Goal: Find specific page/section: Find specific page/section

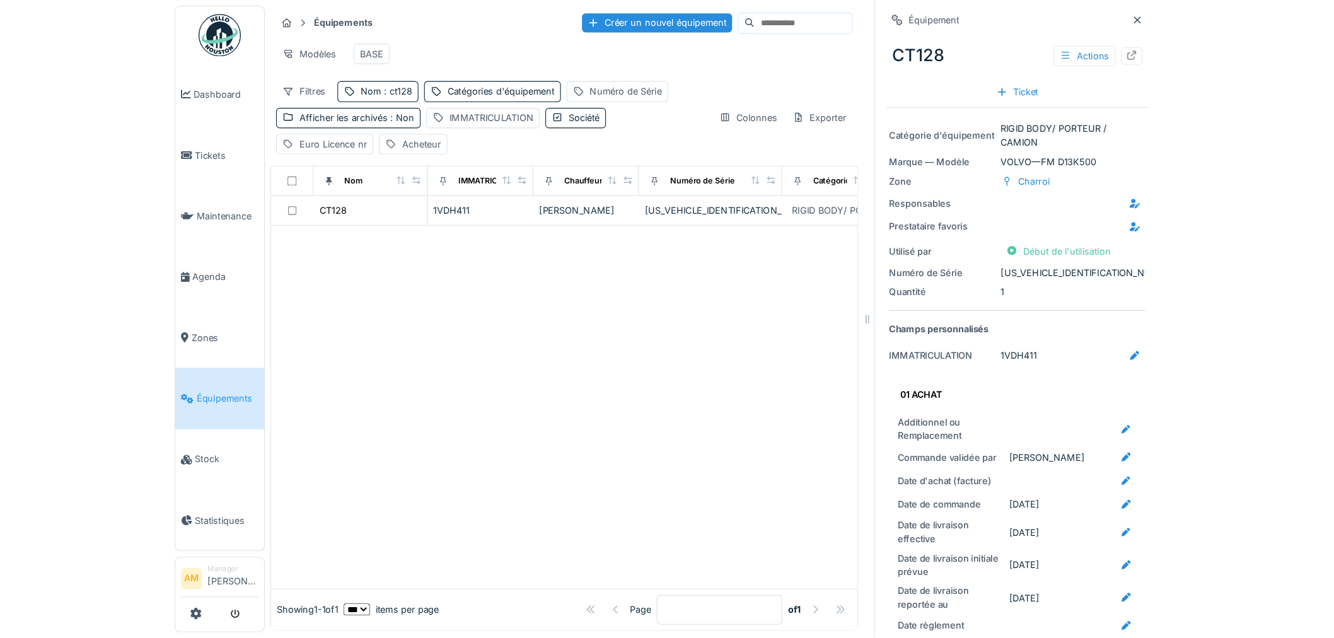
scroll to position [1641, 0]
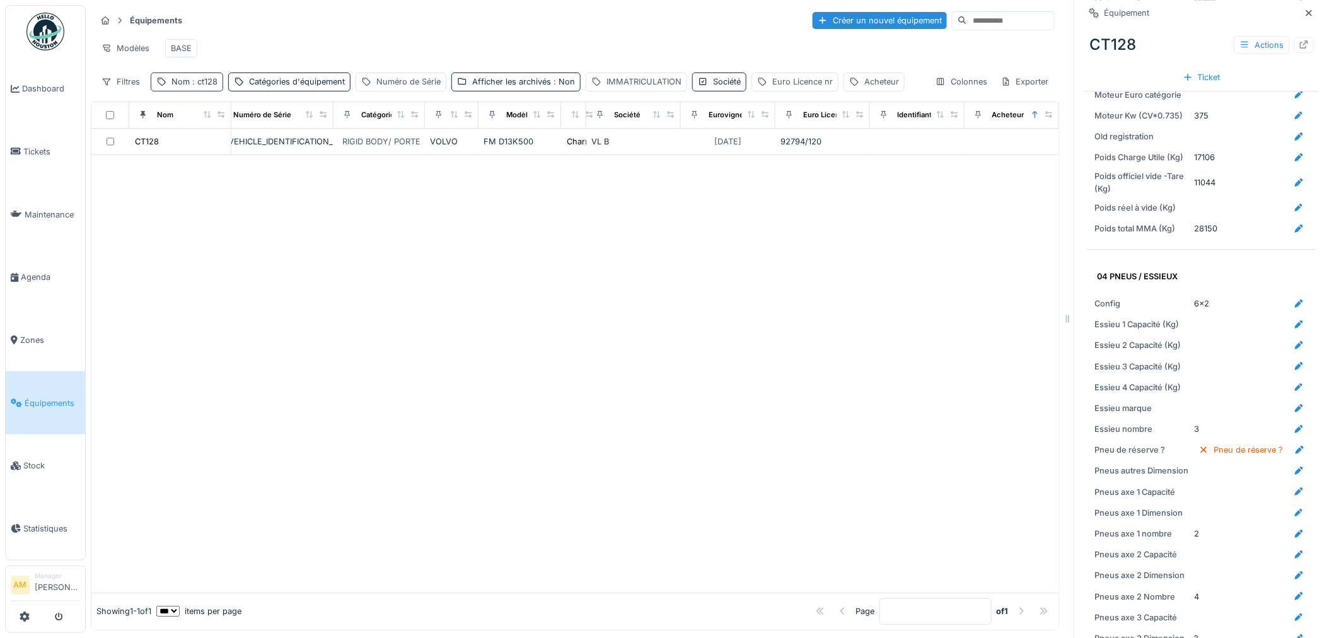
click at [182, 87] on div "Nom : ct128" at bounding box center [195, 82] width 46 height 12
click at [216, 151] on input "*****" at bounding box center [218, 153] width 125 height 26
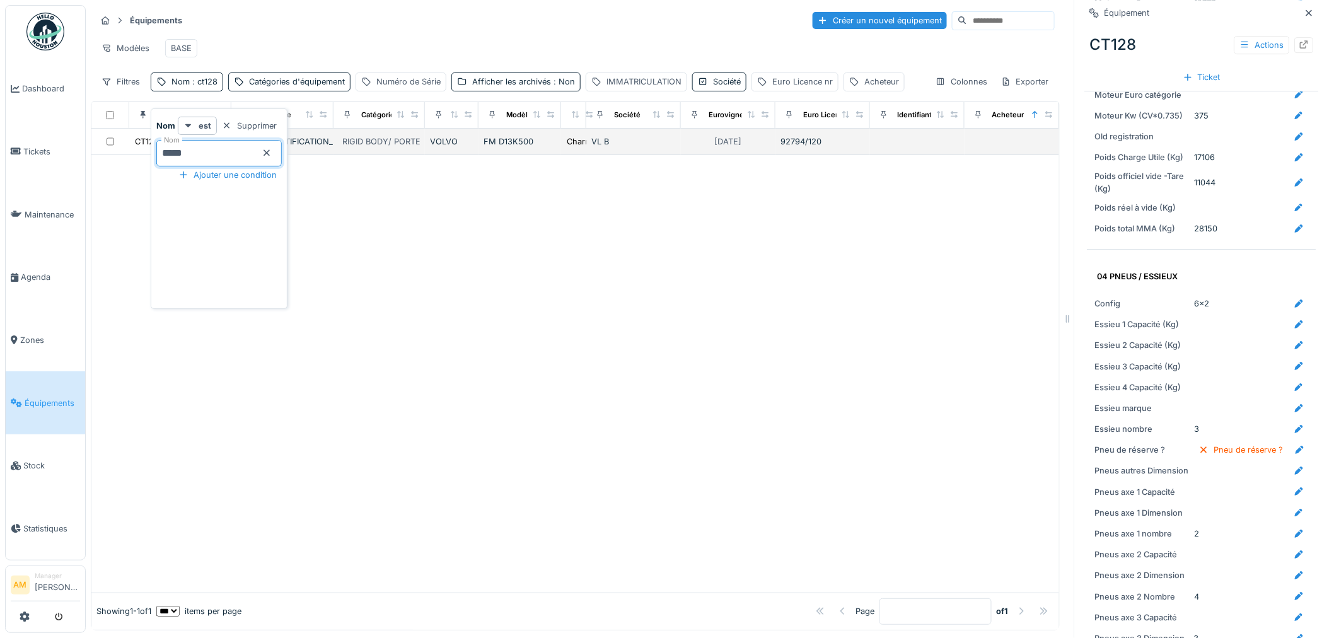
drag, startPoint x: 209, startPoint y: 140, endPoint x: 97, endPoint y: 141, distance: 112.3
click at [97, 141] on body "Dashboard Tickets Maintenance [GEOGRAPHIC_DATA] Zones Équipements Stock Statist…" at bounding box center [667, 319] width 1334 height 638
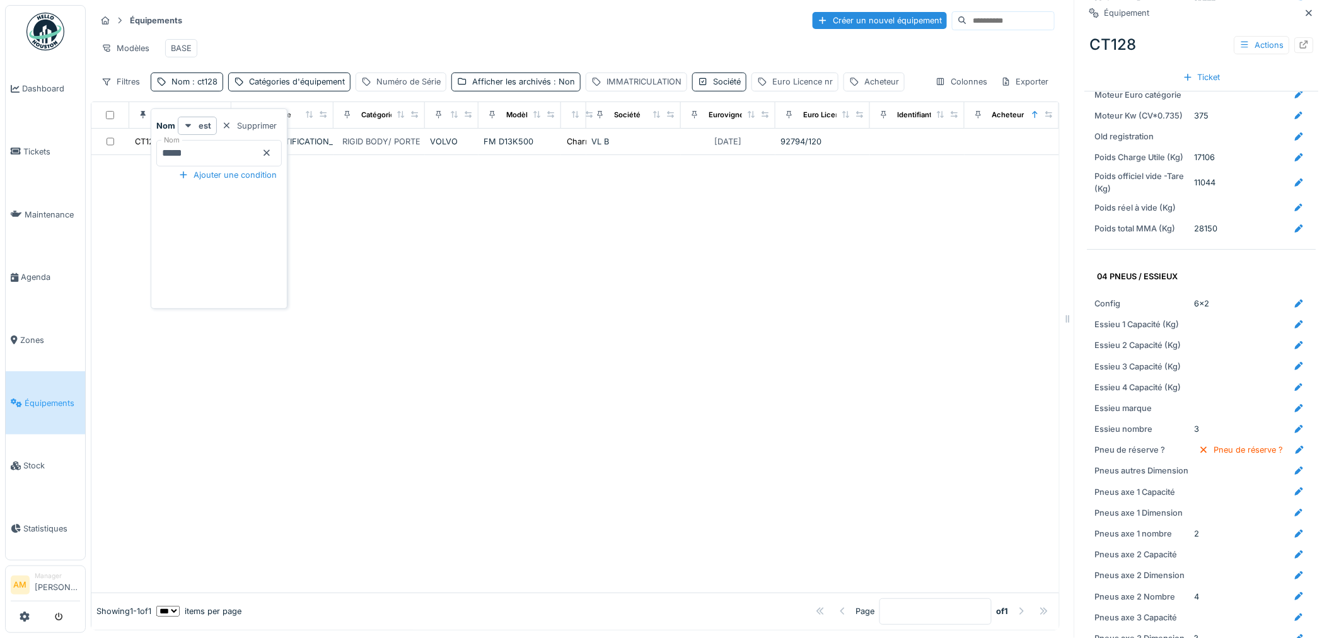
click at [272, 149] on icon at bounding box center [267, 153] width 10 height 8
click at [242, 140] on input "Nom" at bounding box center [218, 153] width 125 height 26
drag, startPoint x: 203, startPoint y: 143, endPoint x: 76, endPoint y: 142, distance: 127.4
click at [79, 142] on body "Dashboard Tickets Maintenance [GEOGRAPHIC_DATA] Zones Équipements Stock Statist…" at bounding box center [667, 319] width 1334 height 638
type input "***"
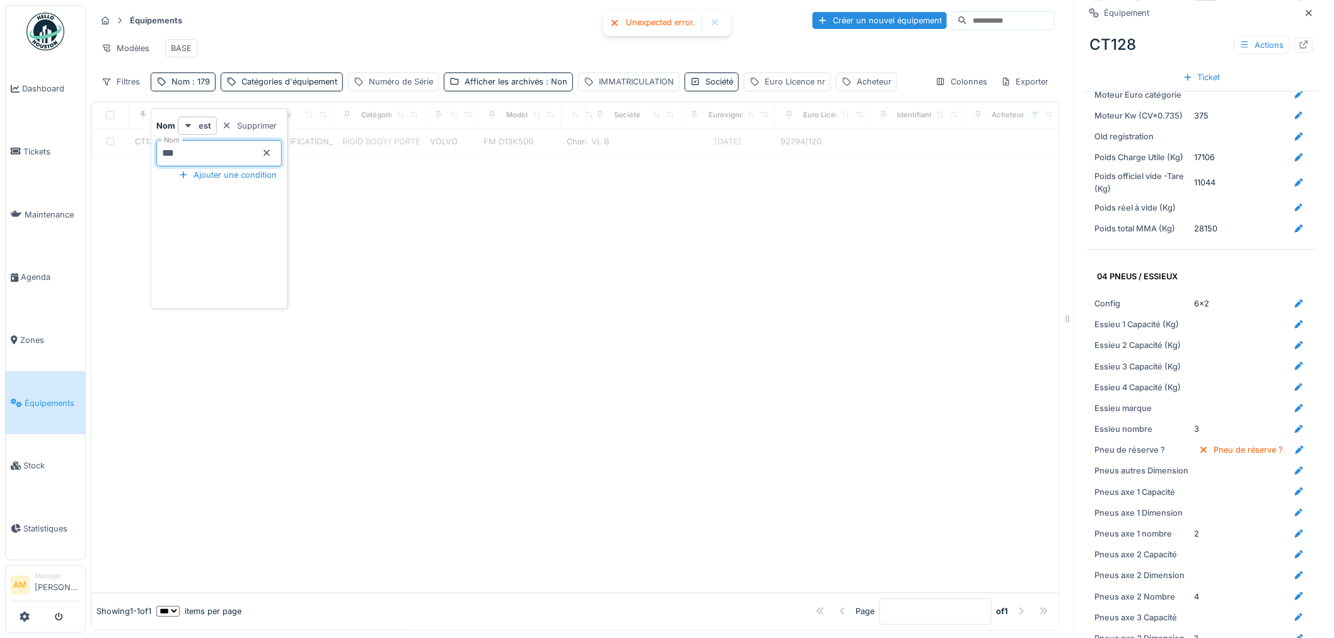
click at [499, 355] on div at bounding box center [575, 374] width 968 height 438
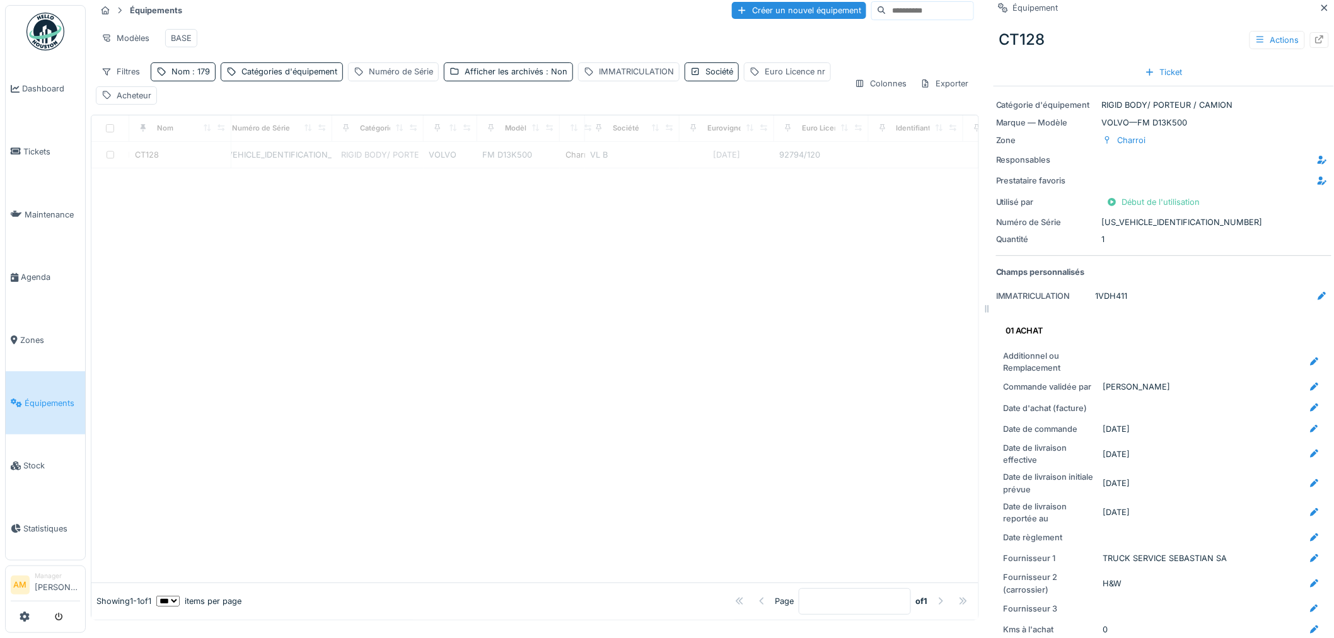
scroll to position [1676, 0]
drag, startPoint x: 1082, startPoint y: 317, endPoint x: 1051, endPoint y: 293, distance: 39.1
drag, startPoint x: 986, startPoint y: 281, endPoint x: 984, endPoint y: 273, distance: 8.4
click at [890, 275] on div at bounding box center [534, 375] width 887 height 414
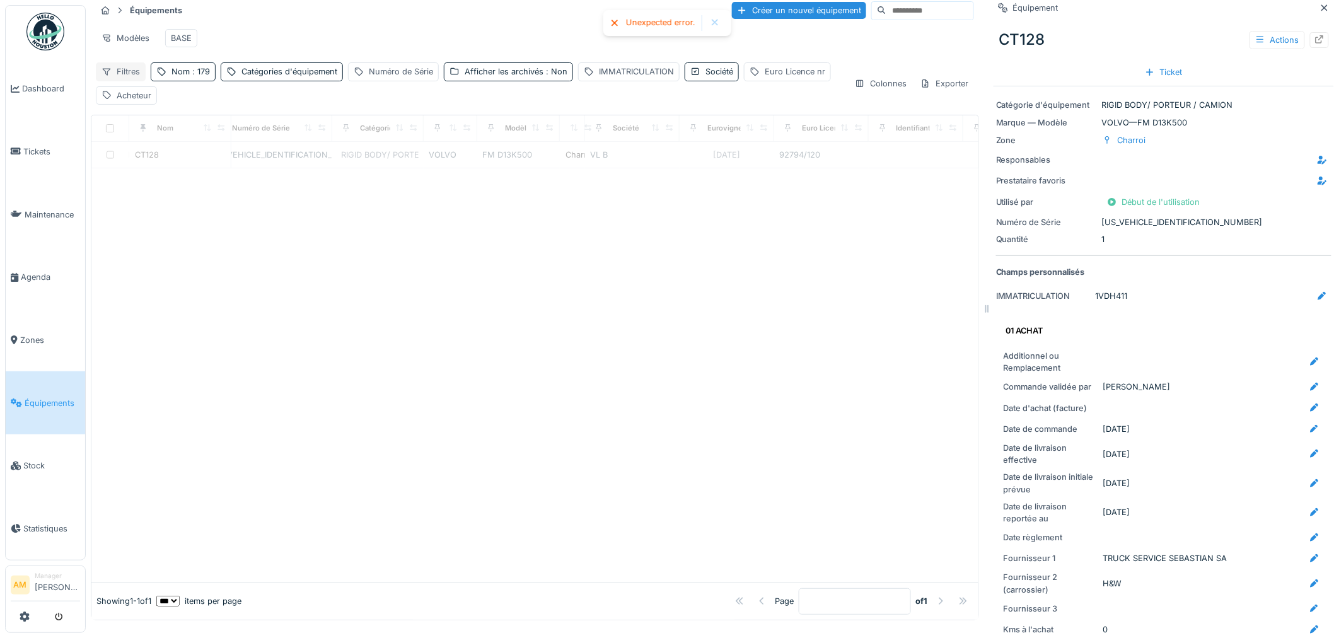
click at [119, 79] on div "Filtres" at bounding box center [121, 71] width 50 height 18
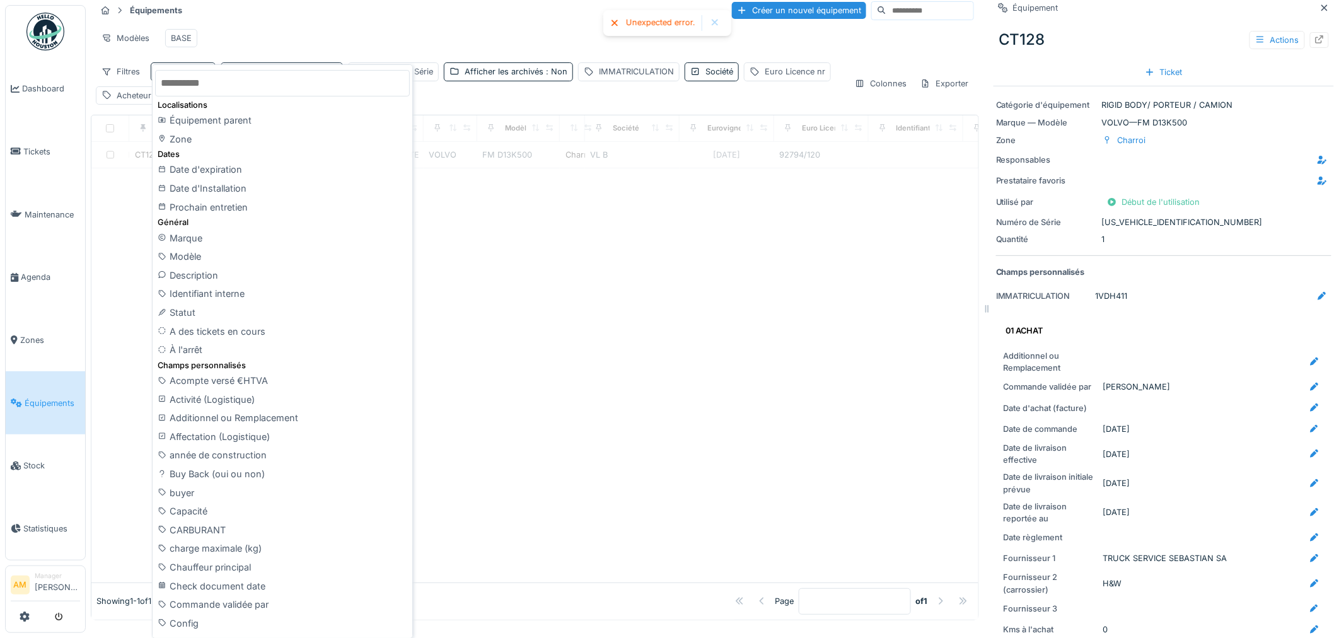
click at [866, 296] on div at bounding box center [534, 375] width 887 height 414
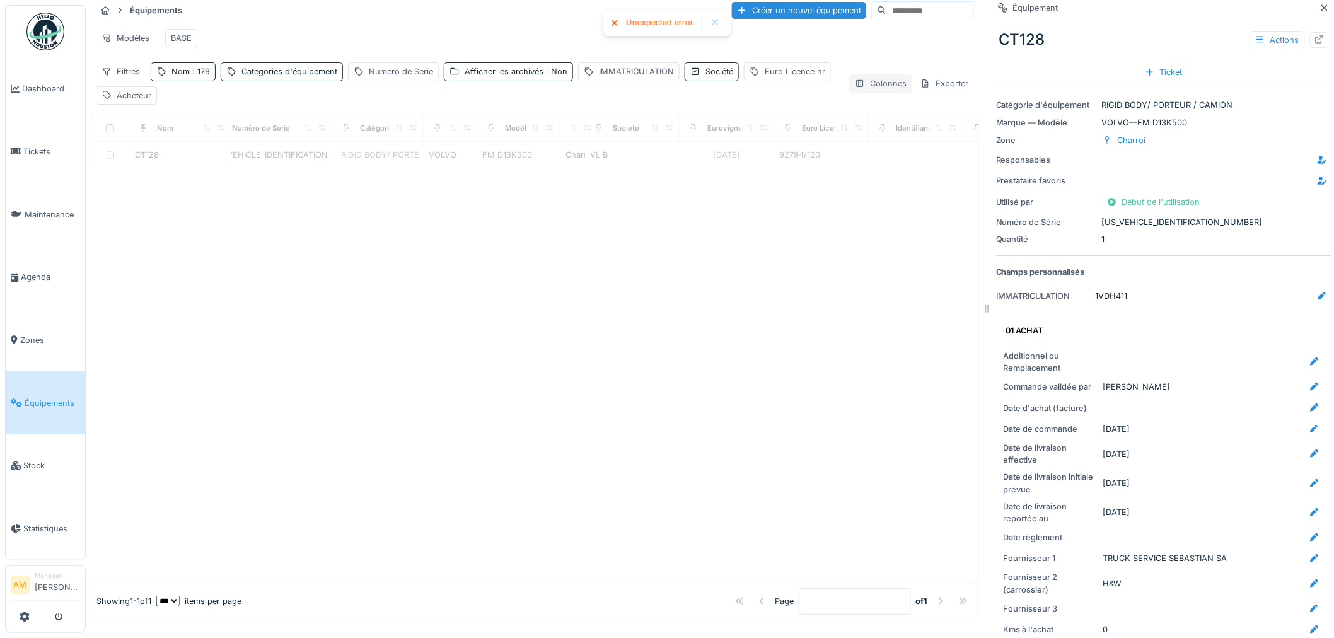
click at [890, 87] on div "Colonnes" at bounding box center [880, 83] width 63 height 18
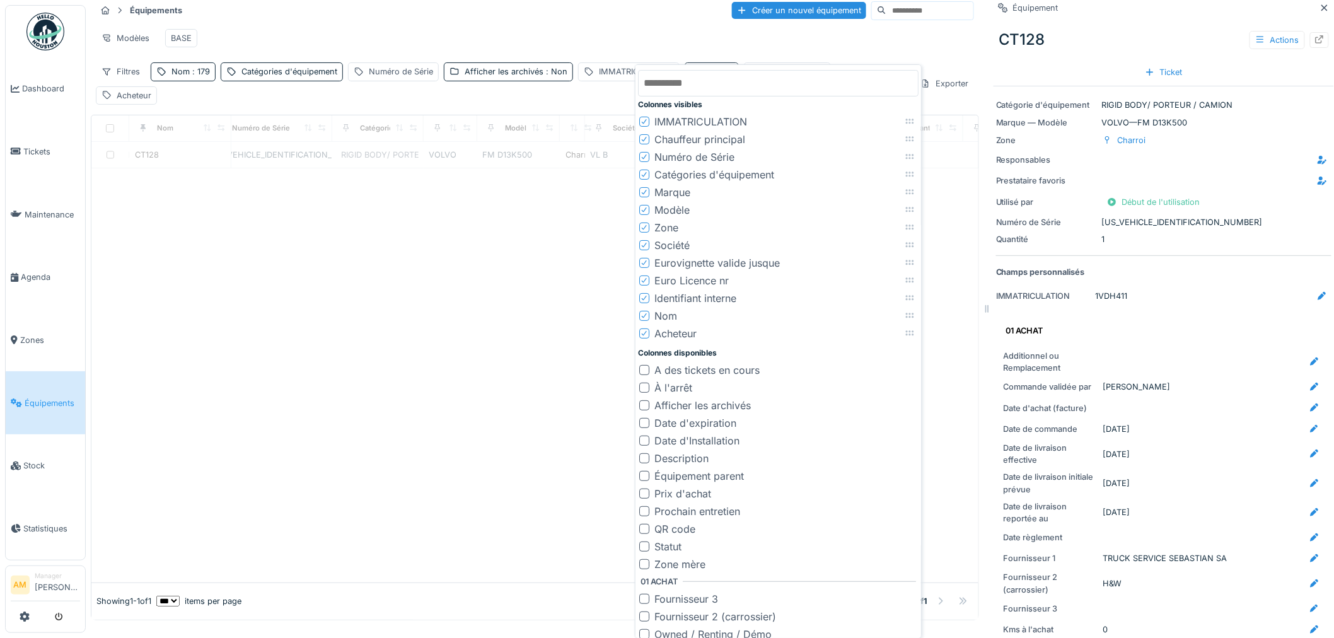
click at [645, 332] on icon at bounding box center [645, 333] width 8 height 6
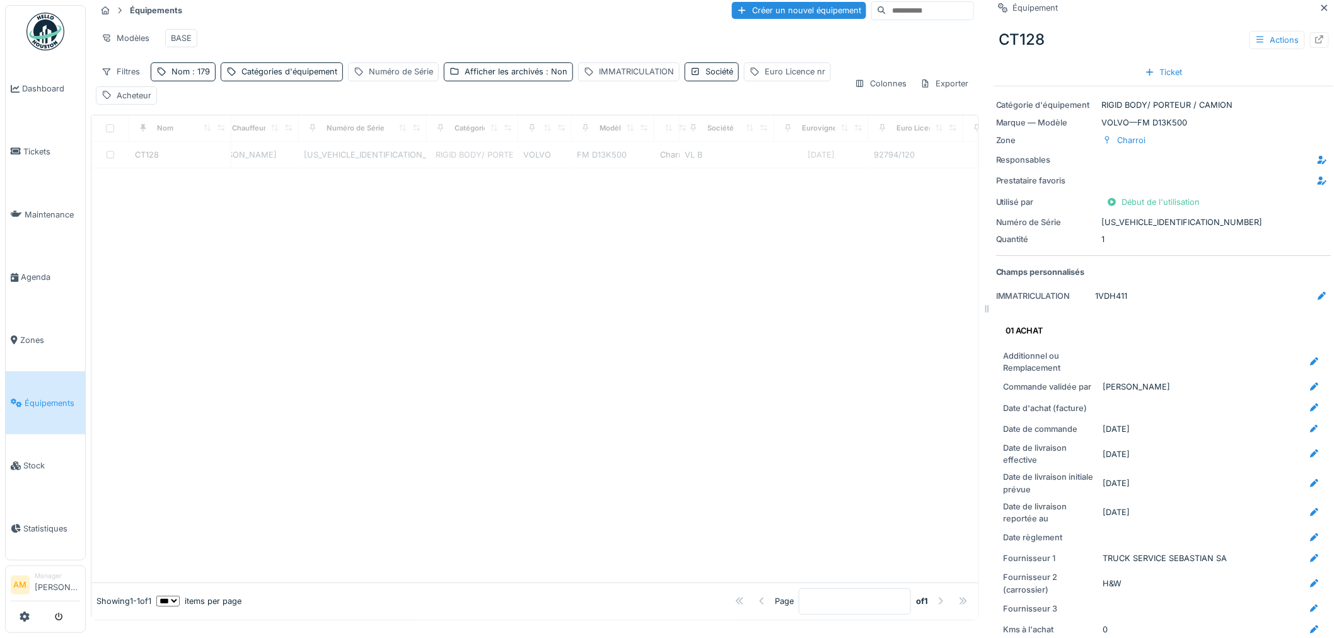
drag, startPoint x: 580, startPoint y: 345, endPoint x: 583, endPoint y: 338, distance: 7.4
click at [580, 347] on div at bounding box center [534, 375] width 887 height 414
click at [426, 251] on div at bounding box center [534, 375] width 887 height 414
click at [735, 380] on div at bounding box center [534, 375] width 887 height 414
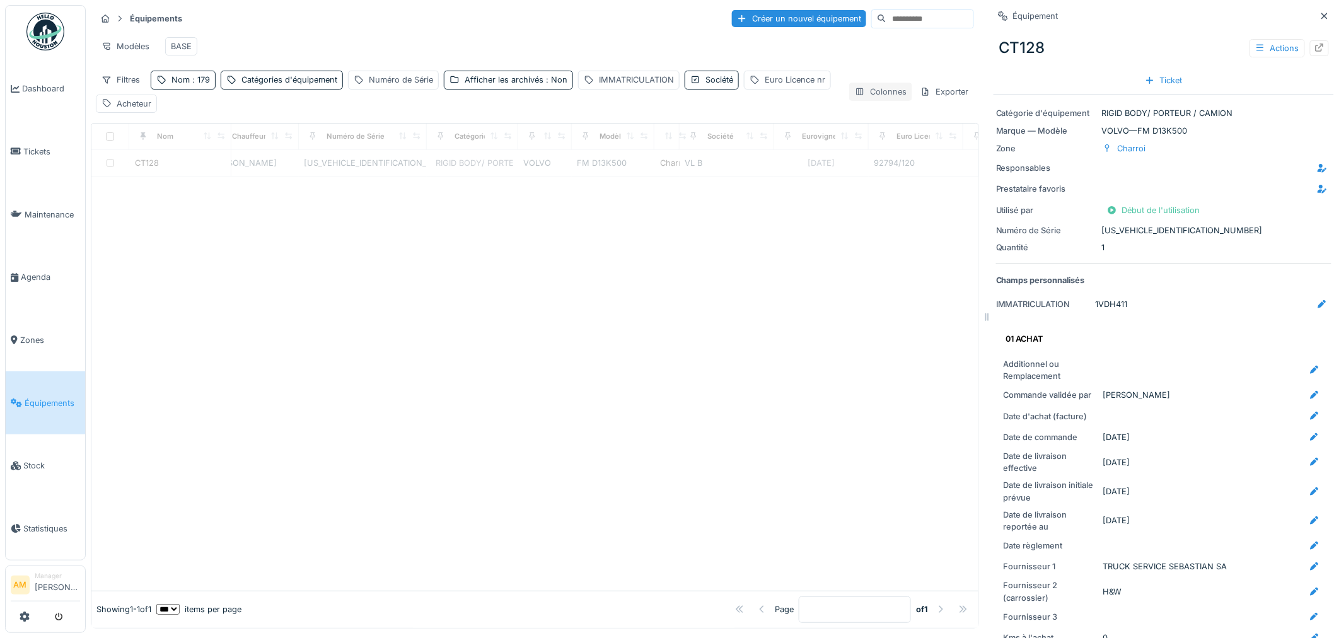
scroll to position [0, 0]
click at [890, 294] on div at bounding box center [534, 385] width 887 height 414
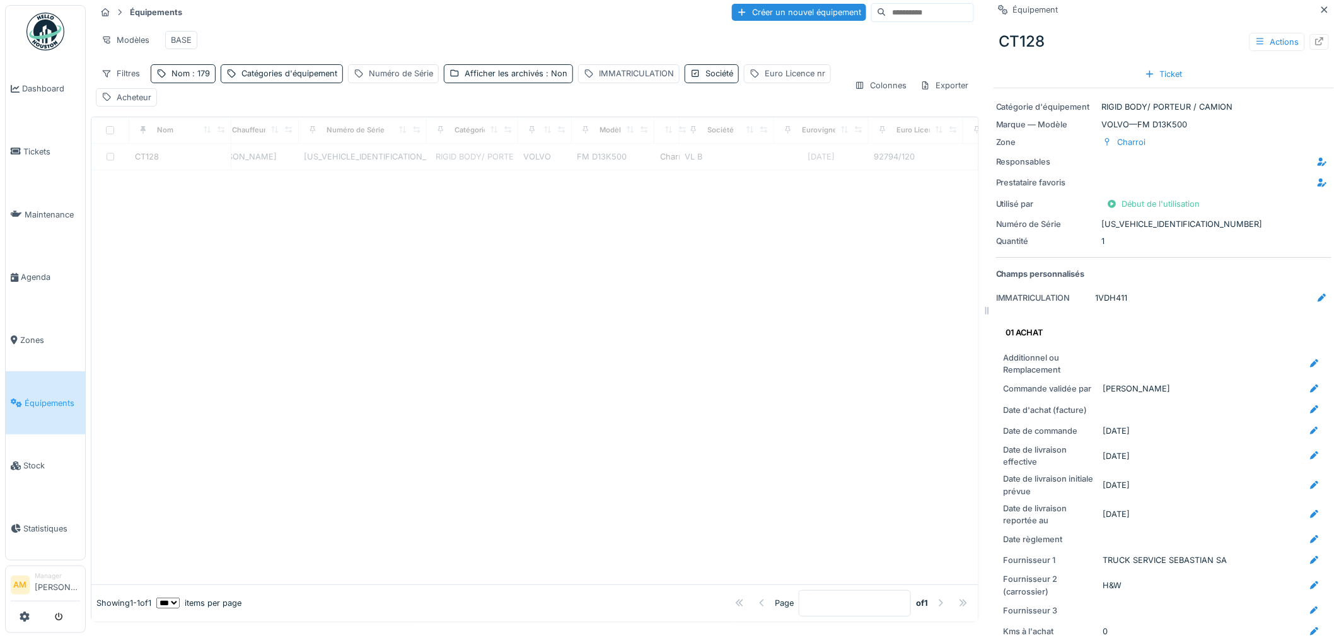
scroll to position [10, 0]
drag, startPoint x: 181, startPoint y: 79, endPoint x: 194, endPoint y: 76, distance: 12.9
click at [183, 78] on div "Nom : 179" at bounding box center [191, 72] width 38 height 12
drag, startPoint x: 180, startPoint y: 149, endPoint x: 23, endPoint y: 148, distance: 156.4
click at [23, 148] on body "Dashboard Tickets Maintenance [GEOGRAPHIC_DATA] Zones Équipements Stock Statist…" at bounding box center [667, 309] width 1334 height 638
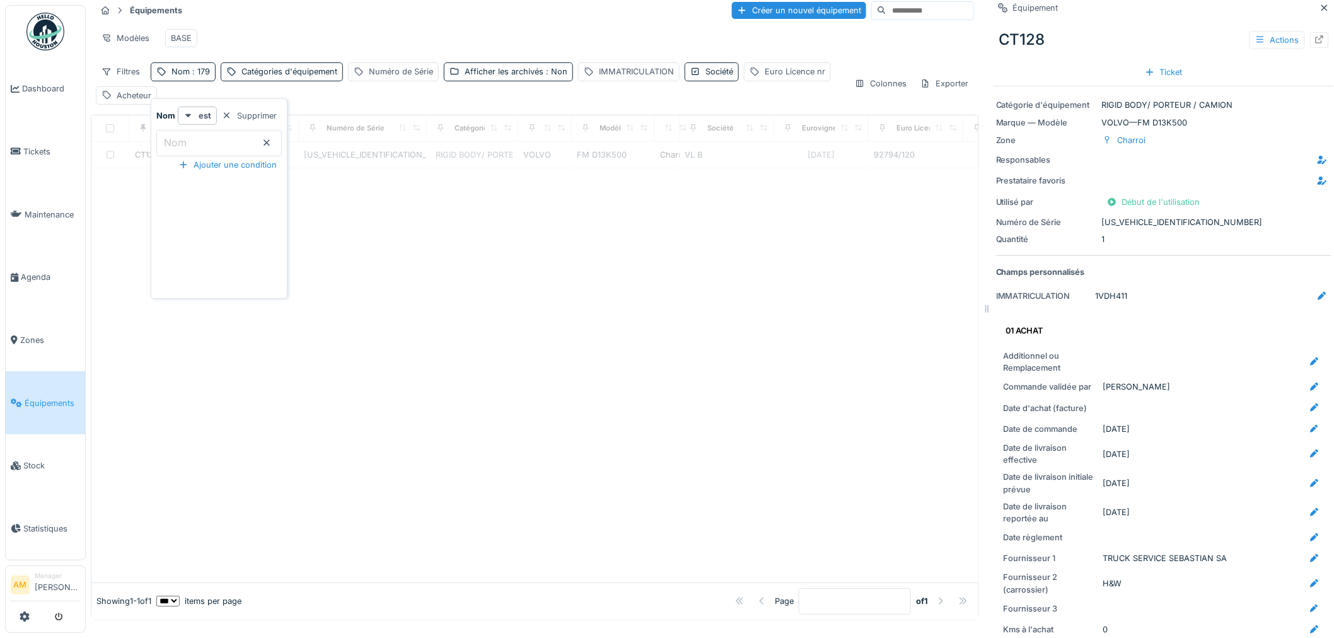
click at [877, 432] on div at bounding box center [534, 375] width 887 height 414
click at [766, 378] on div at bounding box center [534, 375] width 887 height 414
drag, startPoint x: 462, startPoint y: 274, endPoint x: 439, endPoint y: 255, distance: 29.6
click at [462, 269] on div at bounding box center [534, 375] width 887 height 414
drag, startPoint x: 715, startPoint y: 25, endPoint x: 721, endPoint y: 21, distance: 7.4
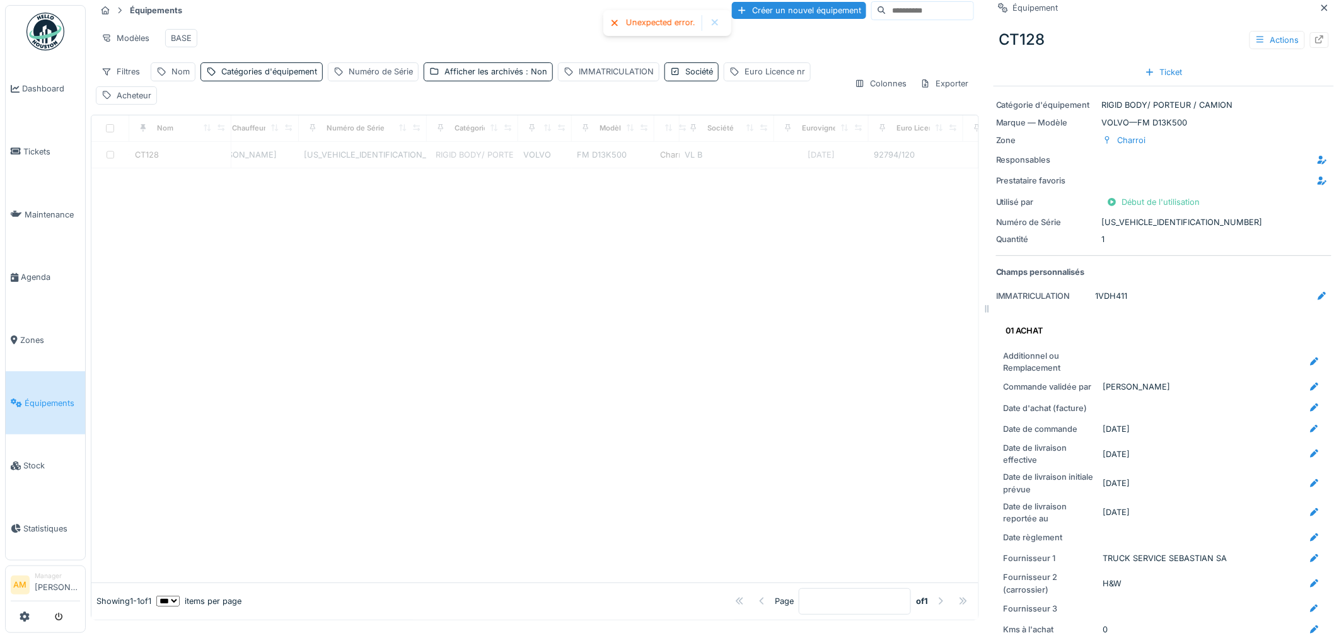
click at [716, 25] on div at bounding box center [715, 23] width 10 height 11
drag, startPoint x: 715, startPoint y: 29, endPoint x: 1104, endPoint y: 8, distance: 390.3
click at [715, 29] on div "Modèles BASE" at bounding box center [535, 38] width 878 height 28
drag, startPoint x: 1092, startPoint y: 312, endPoint x: 1164, endPoint y: 327, distance: 74.1
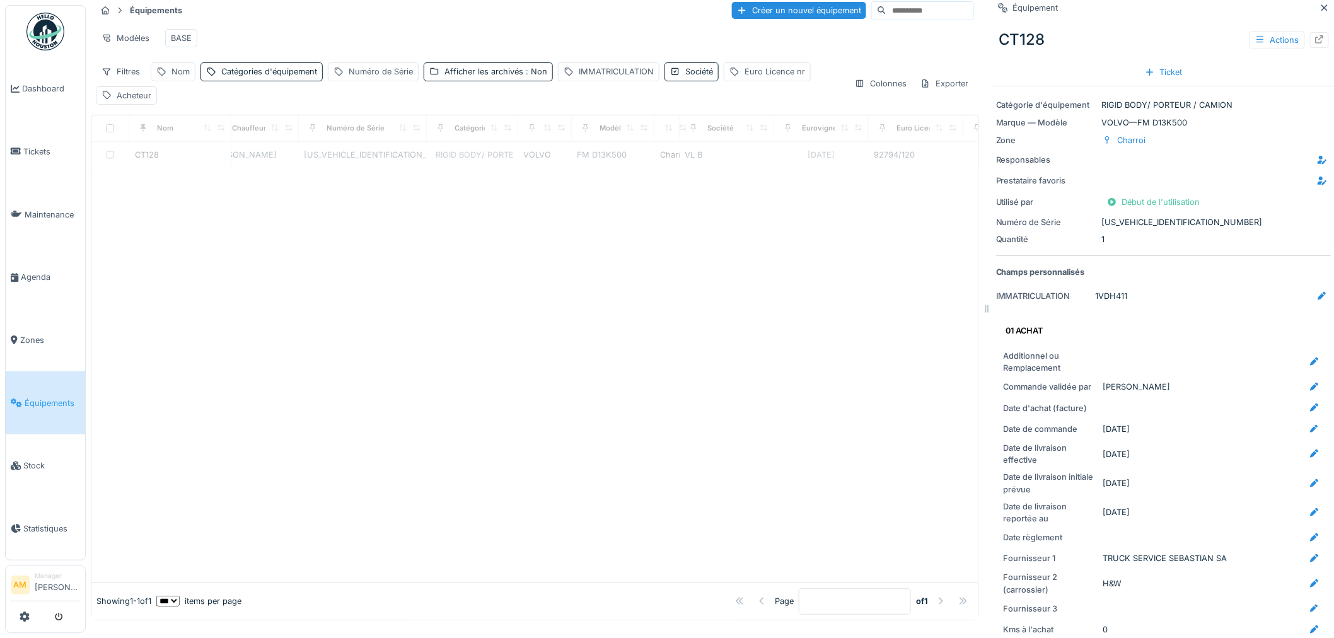
drag, startPoint x: 981, startPoint y: 315, endPoint x: 988, endPoint y: 295, distance: 21.1
click at [890, 316] on div at bounding box center [534, 375] width 887 height 414
drag, startPoint x: 317, startPoint y: 199, endPoint x: 294, endPoint y: 61, distance: 140.1
click at [316, 180] on div at bounding box center [534, 375] width 887 height 414
